Goal: Task Accomplishment & Management: Manage account settings

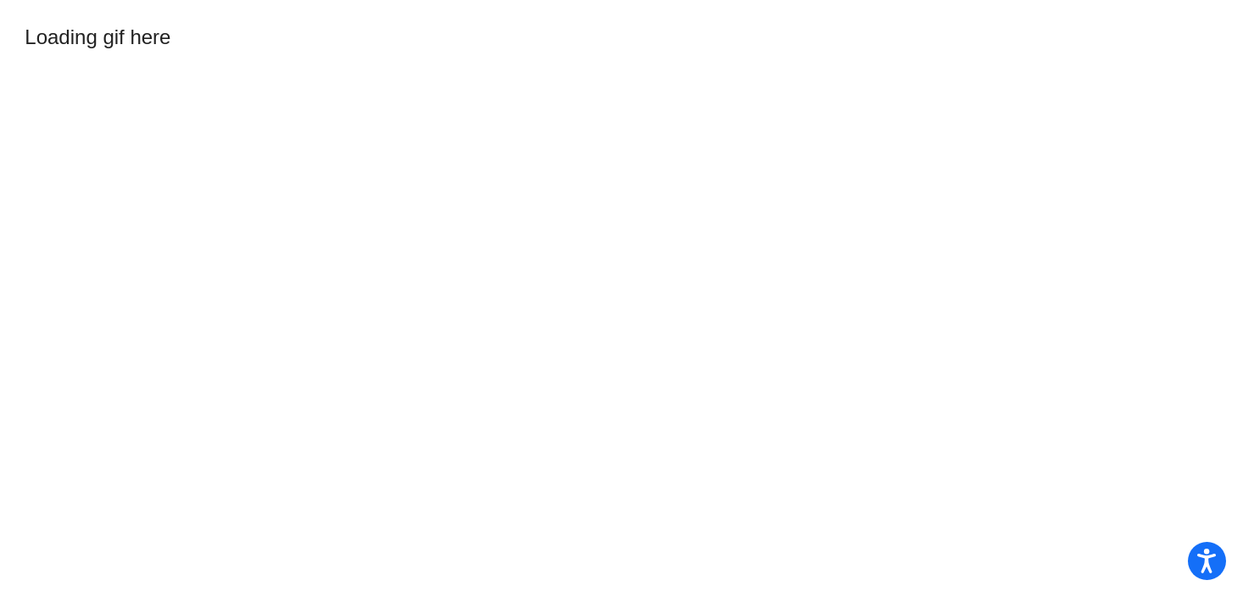
drag, startPoint x: 617, startPoint y: 72, endPoint x: 607, endPoint y: 68, distance: 11.0
click at [607, 68] on mat-sidenav-content "Loading gif here" at bounding box center [621, 298] width 1243 height 597
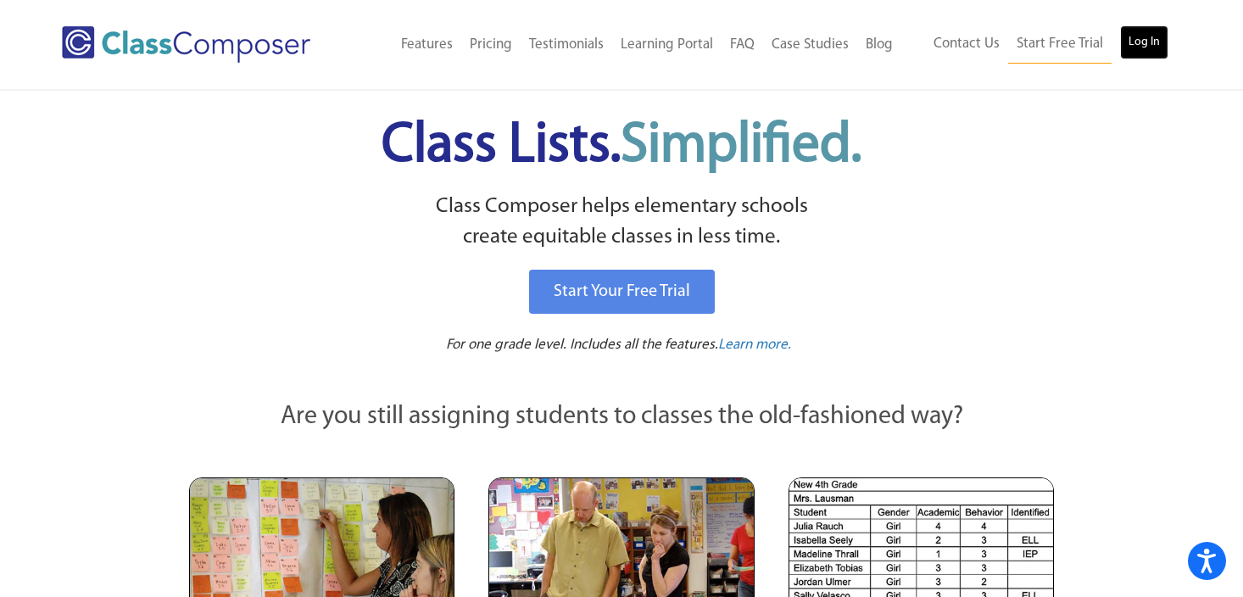
click at [1137, 40] on link "Log In" at bounding box center [1144, 42] width 48 height 34
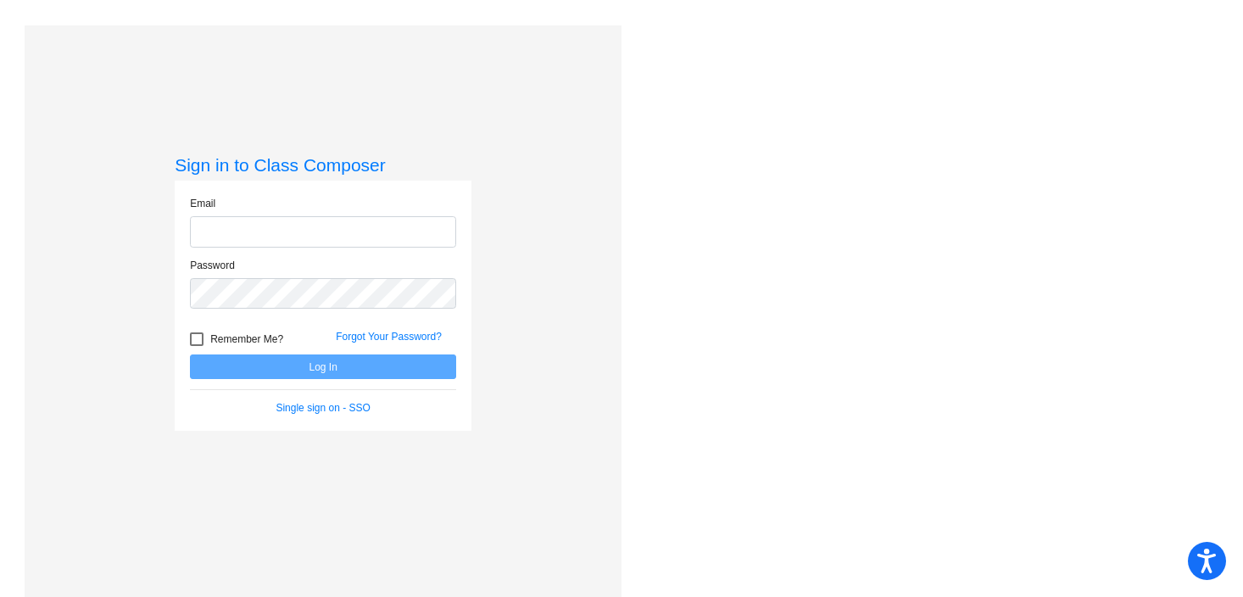
type input "cmiller@oldadobe.org"
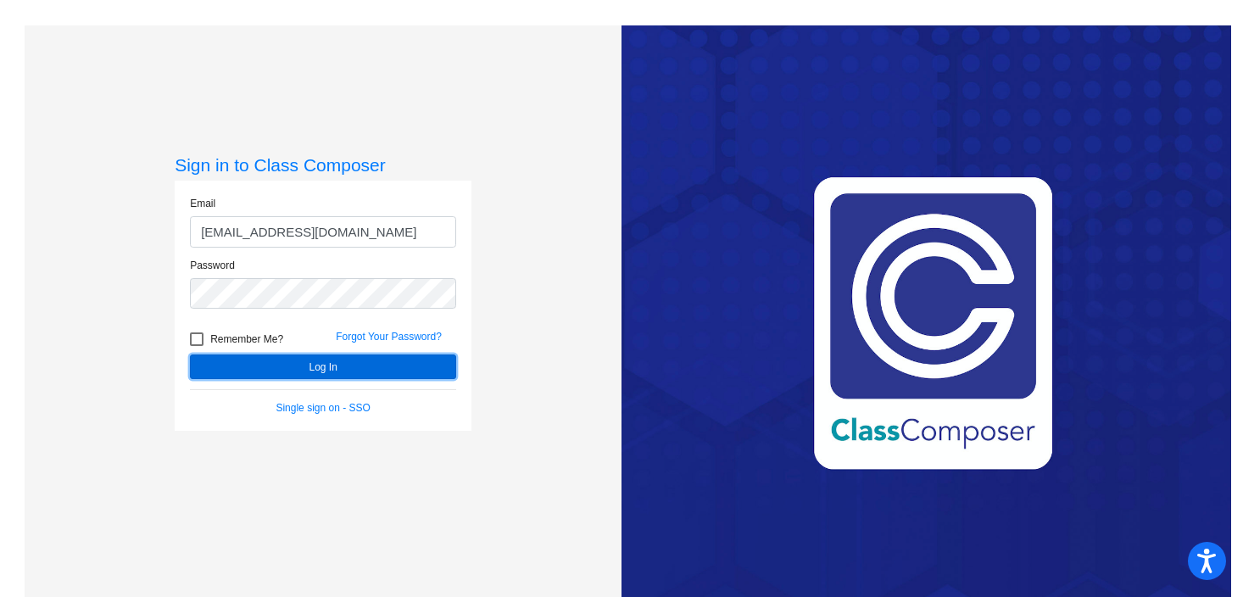
click at [326, 368] on button "Log In" at bounding box center [323, 366] width 266 height 25
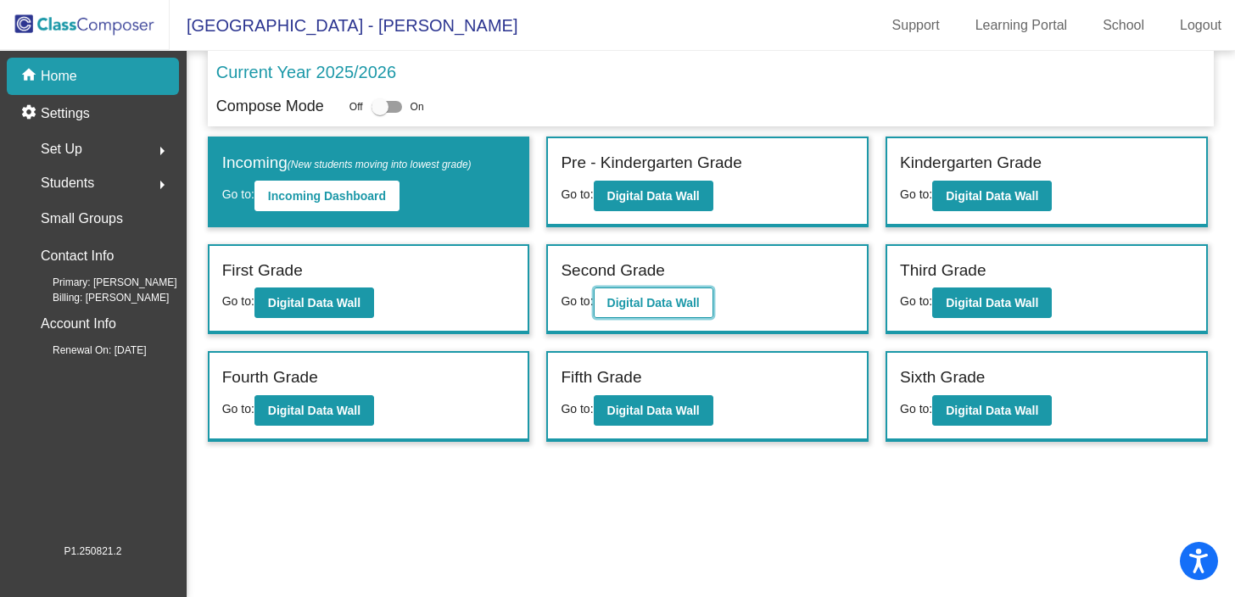
click at [656, 300] on b "Digital Data Wall" at bounding box center [653, 303] width 92 height 14
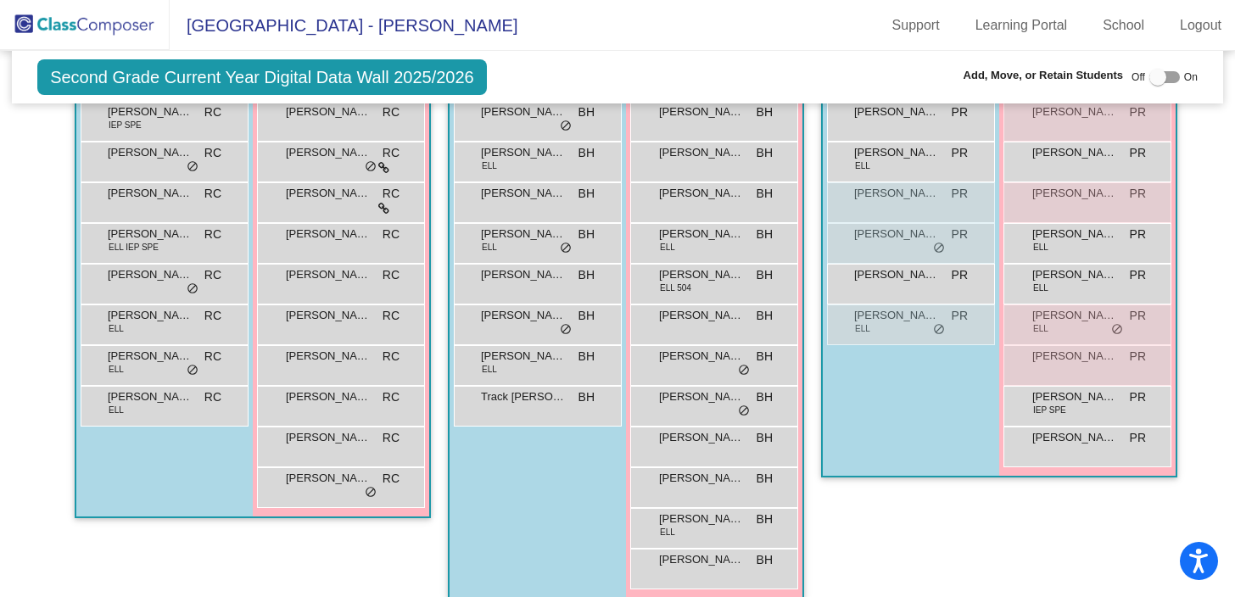
scroll to position [508, 0]
click at [120, 352] on span "Thomas Rodriguez" at bounding box center [150, 355] width 85 height 17
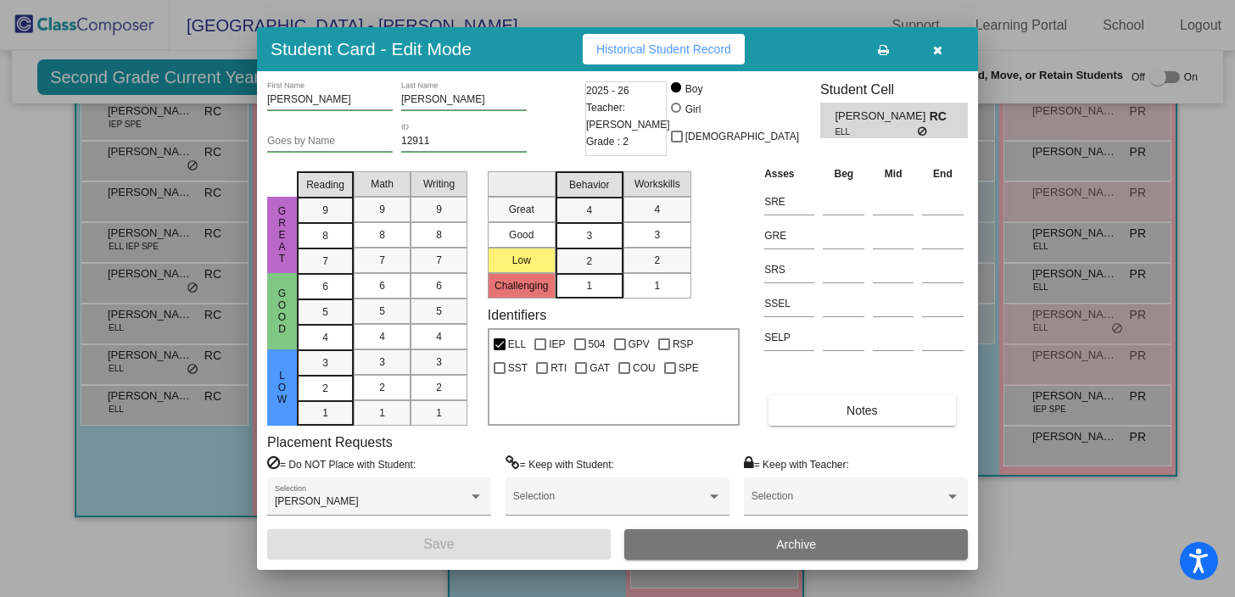
click at [648, 47] on span "Historical Student Record" at bounding box center [663, 49] width 135 height 14
click at [933, 50] on icon "button" at bounding box center [937, 50] width 9 height 12
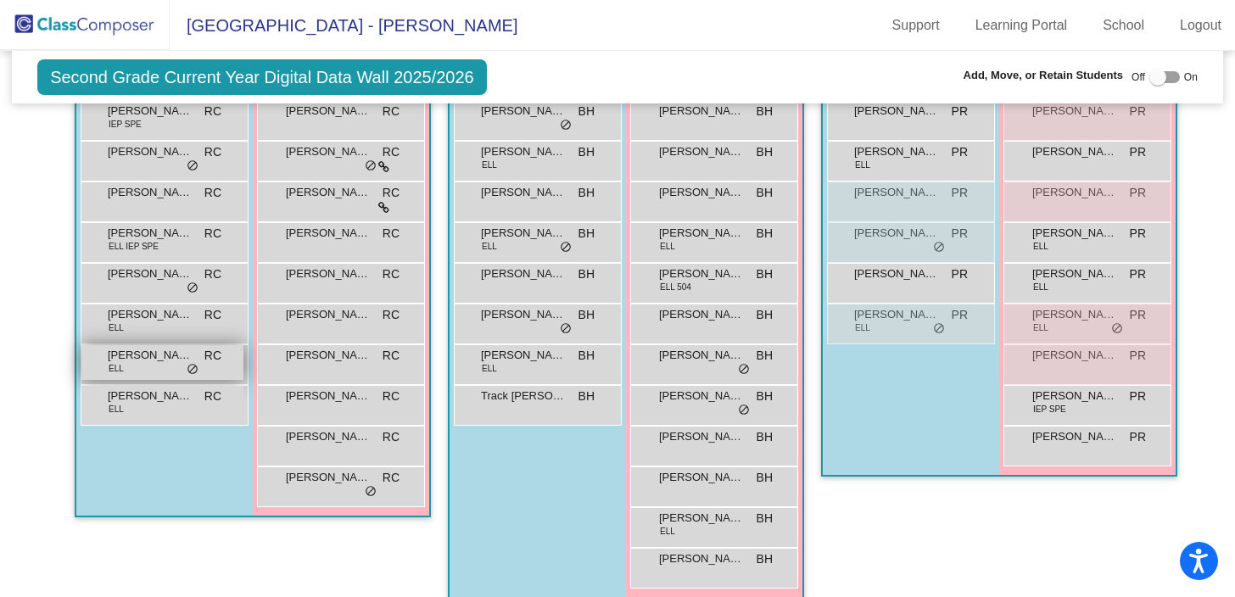
click at [153, 365] on div "Thomas Rodriguez ELL RC lock do_not_disturb_alt" at bounding box center [162, 362] width 162 height 35
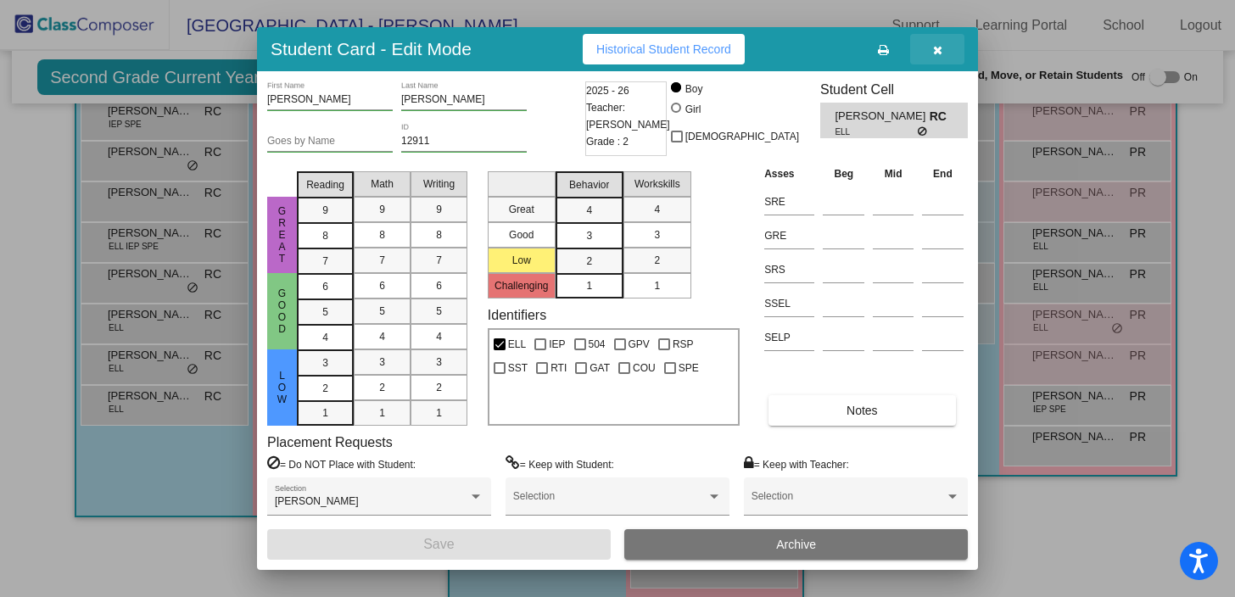
click at [933, 49] on icon "button" at bounding box center [937, 50] width 9 height 12
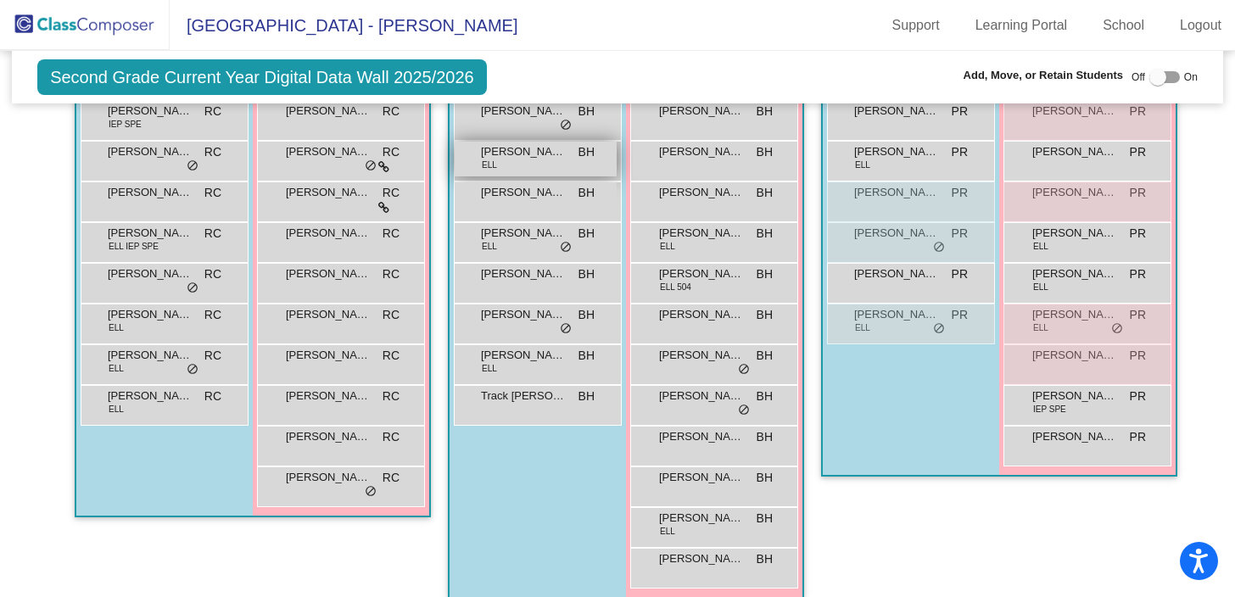
scroll to position [0, 0]
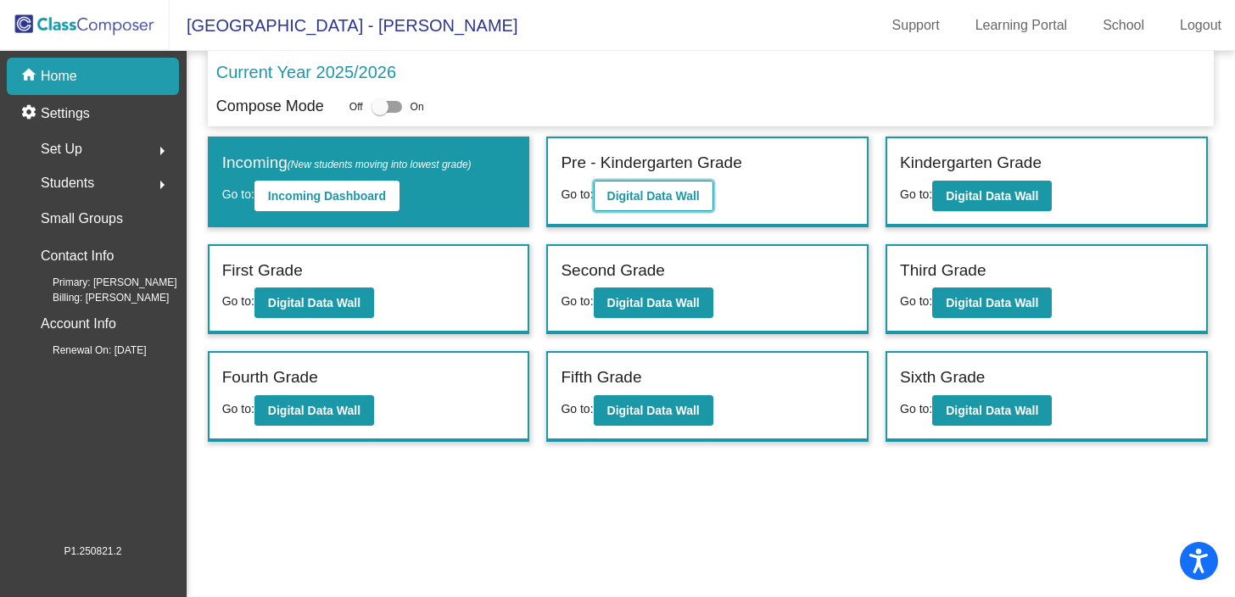
click at [678, 187] on button "Digital Data Wall" at bounding box center [654, 196] width 120 height 31
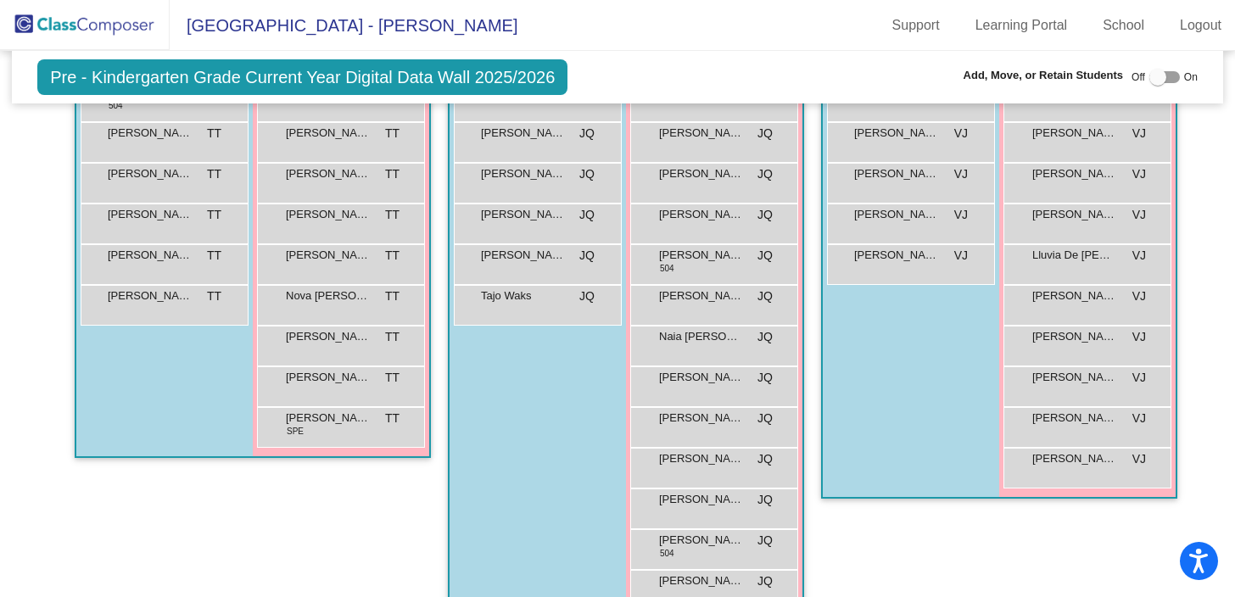
scroll to position [498, 0]
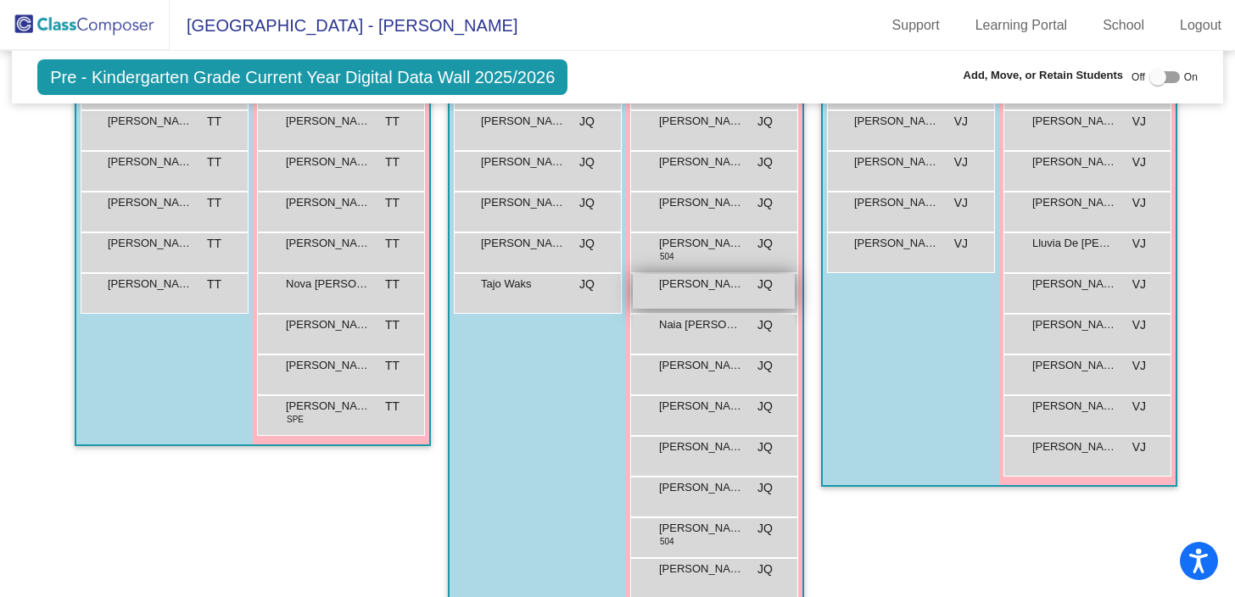
click at [687, 298] on div "Luna Trujillo JQ lock do_not_disturb_alt" at bounding box center [714, 291] width 162 height 35
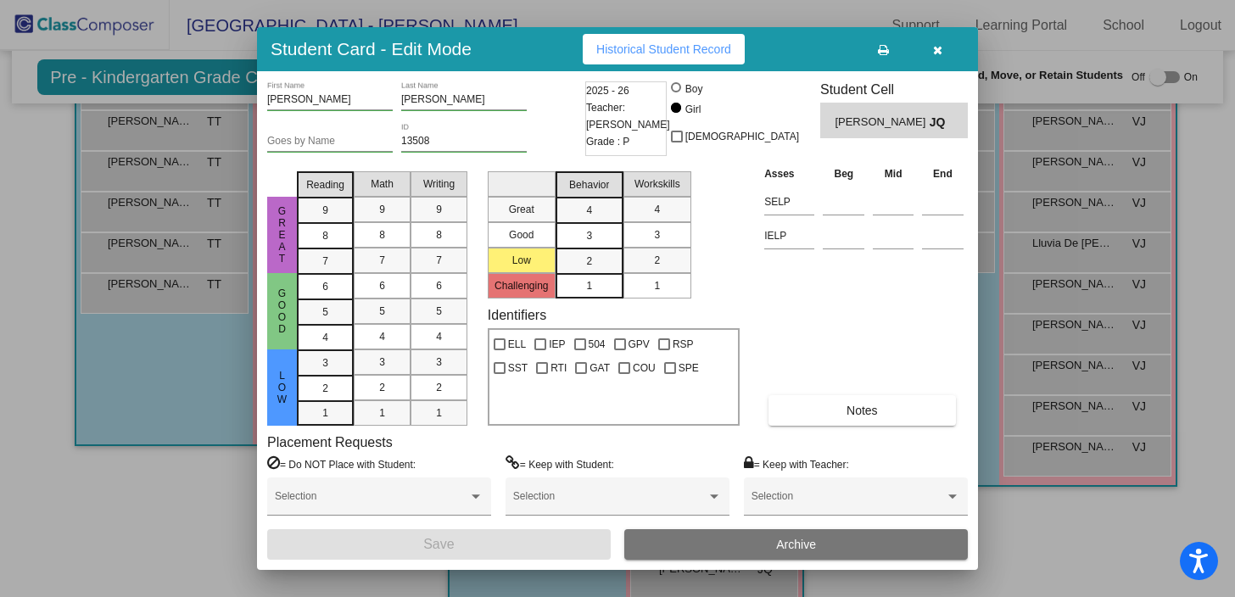
click at [730, 545] on button "Archive" at bounding box center [795, 544] width 343 height 31
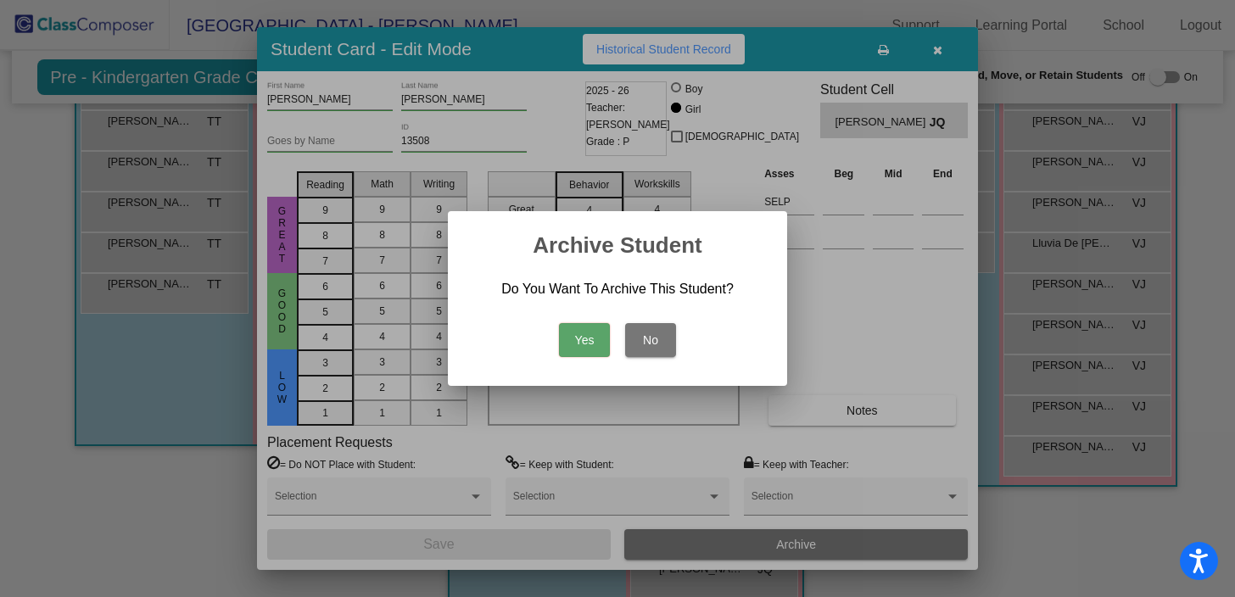
click at [573, 345] on button "Yes" at bounding box center [584, 340] width 51 height 34
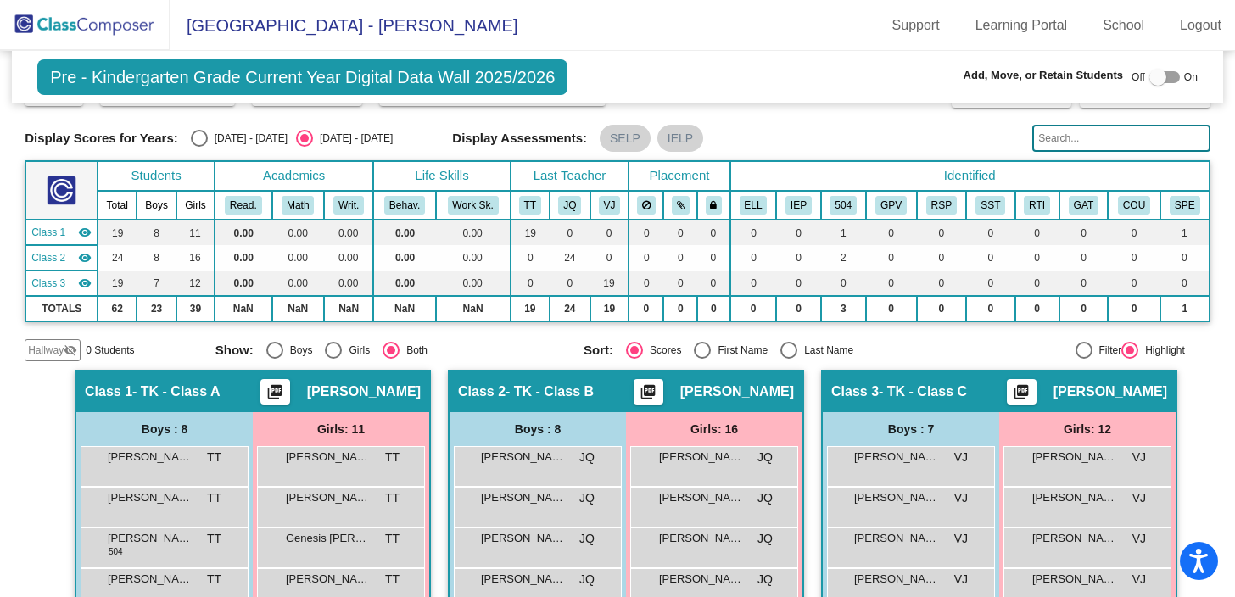
scroll to position [0, 0]
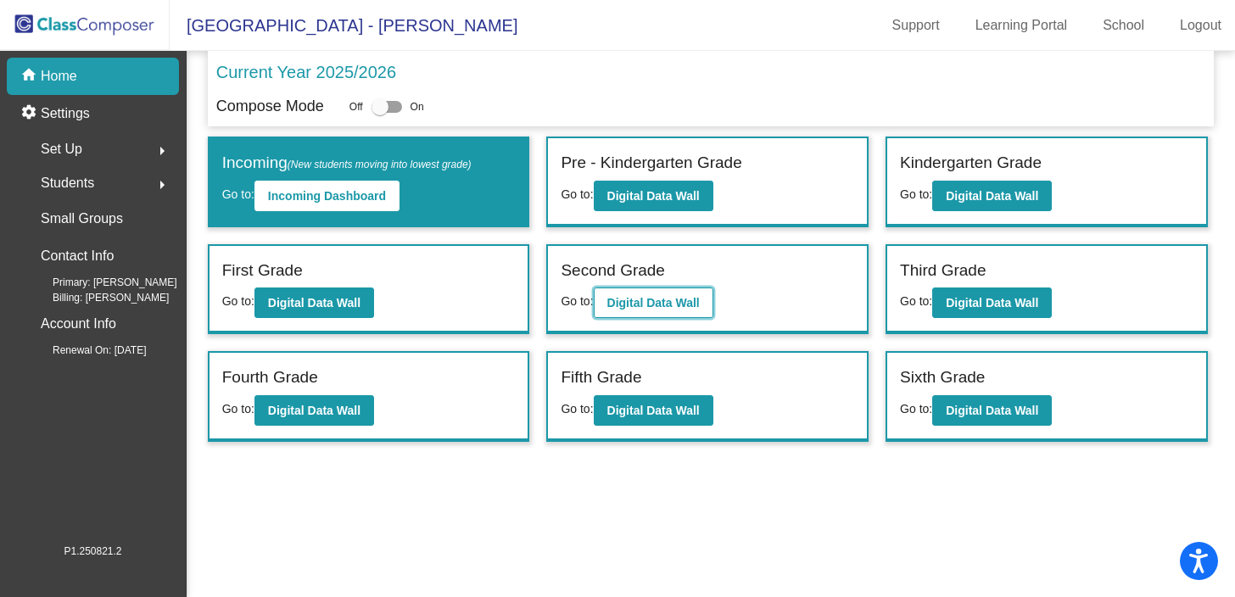
click at [666, 309] on b "Digital Data Wall" at bounding box center [653, 303] width 92 height 14
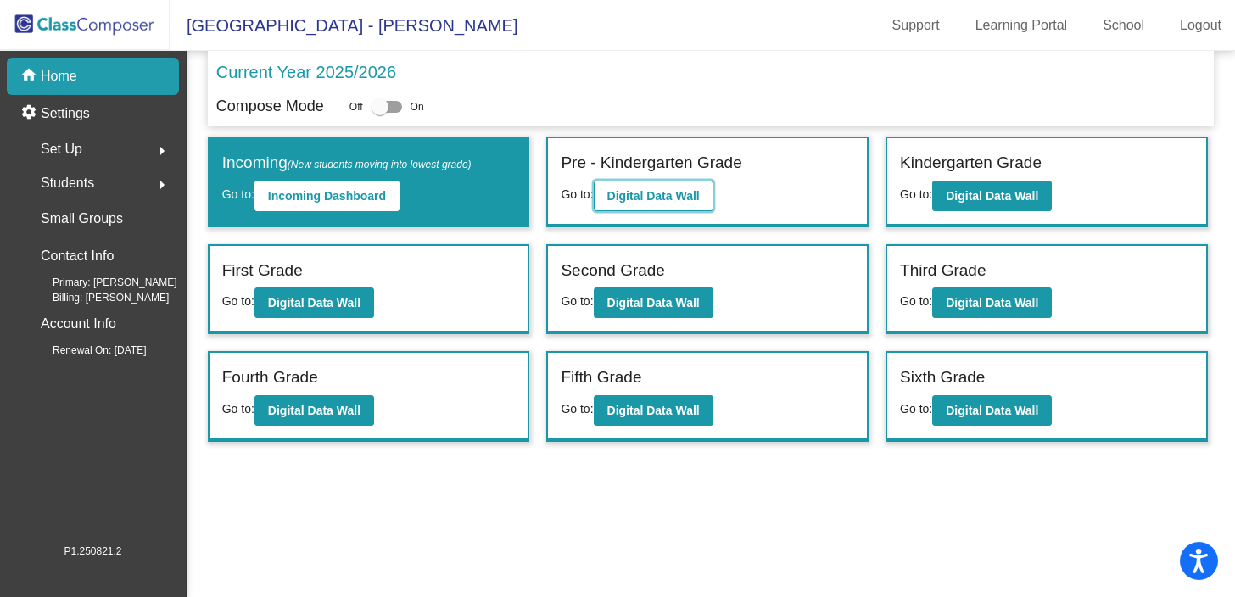
click at [635, 202] on b "Digital Data Wall" at bounding box center [653, 196] width 92 height 14
